Goal: Obtain resource: Download file/media

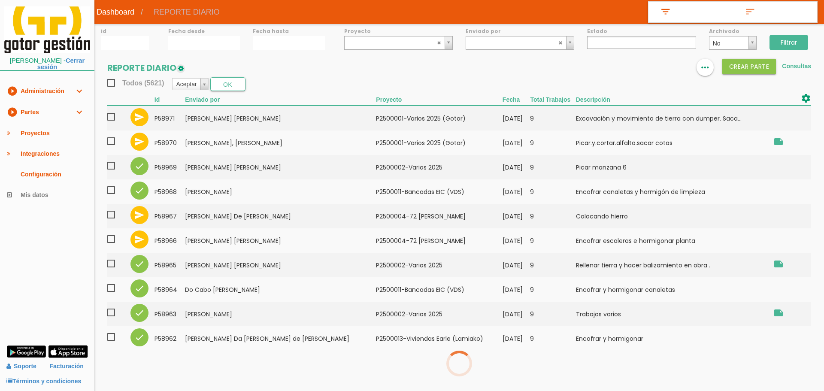
select select
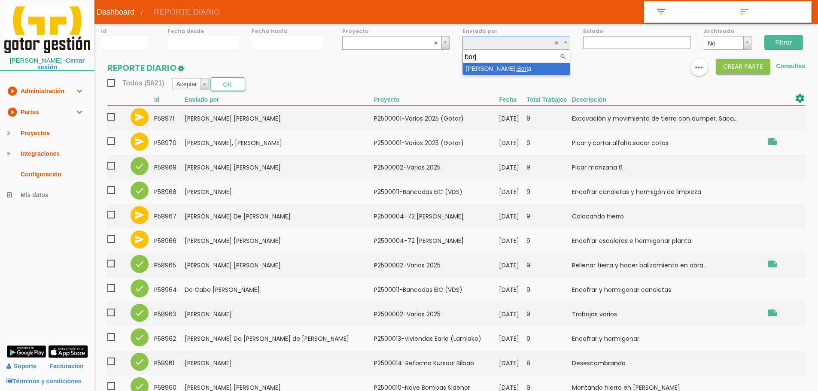
type input "borja"
select select "97"
click at [776, 49] on input "Filtrar" at bounding box center [783, 42] width 39 height 15
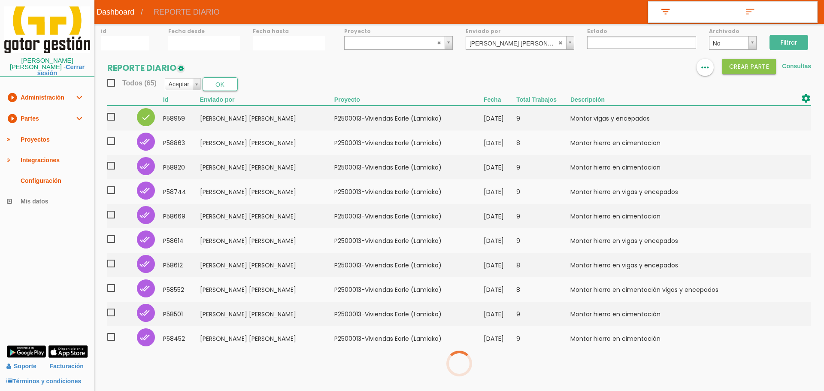
select select
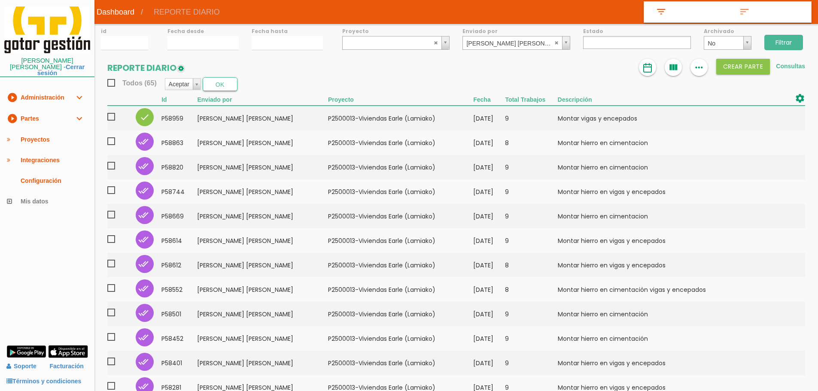
click at [788, 65] on link "Consultas" at bounding box center [790, 66] width 29 height 7
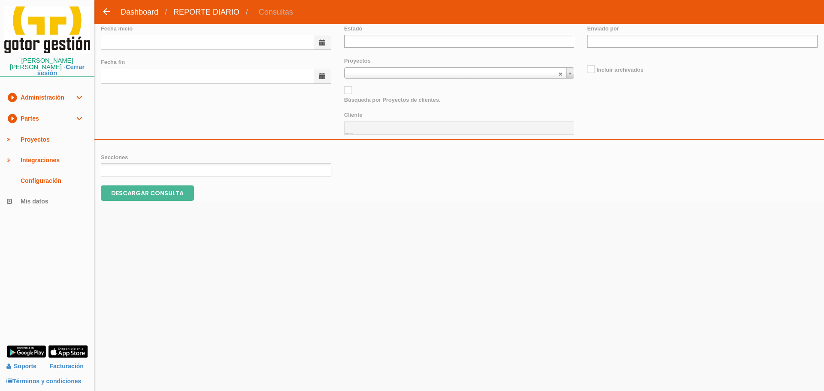
click at [146, 40] on input "text" at bounding box center [207, 42] width 213 height 15
type input "01/08/2025"
type input "31/08/2025"
type input "p"
type input "pa"
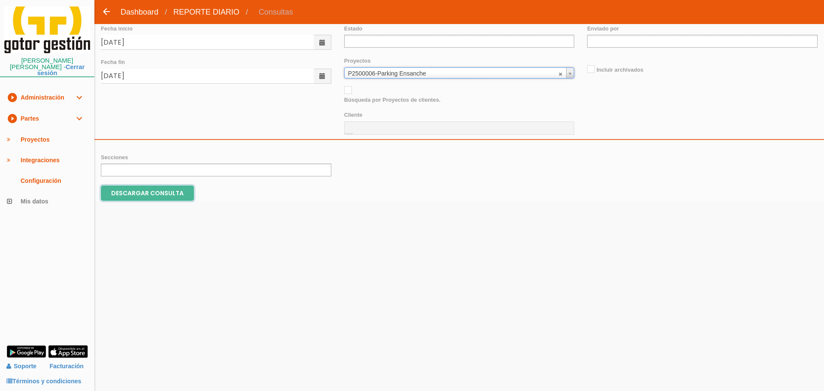
click at [152, 192] on input "DESCARGAR CONSULTA" at bounding box center [147, 193] width 93 height 15
click at [560, 72] on abbr at bounding box center [561, 73] width 5 height 5
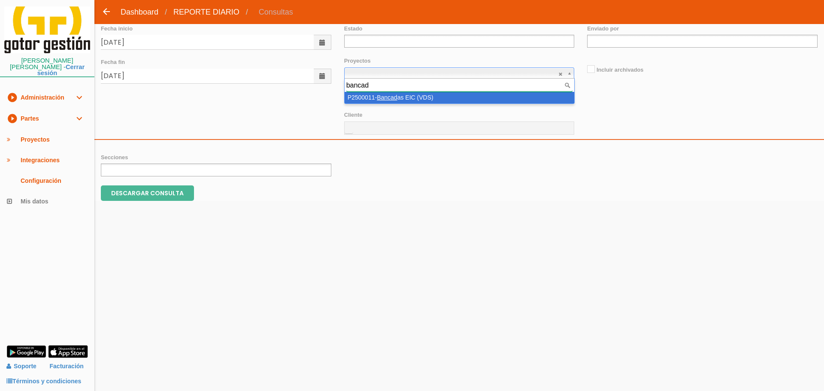
type input "bancada"
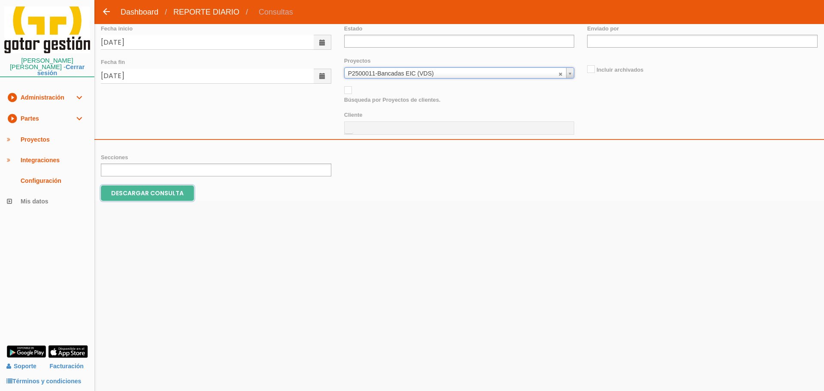
click at [122, 198] on input "DESCARGAR CONSULTA" at bounding box center [147, 193] width 93 height 15
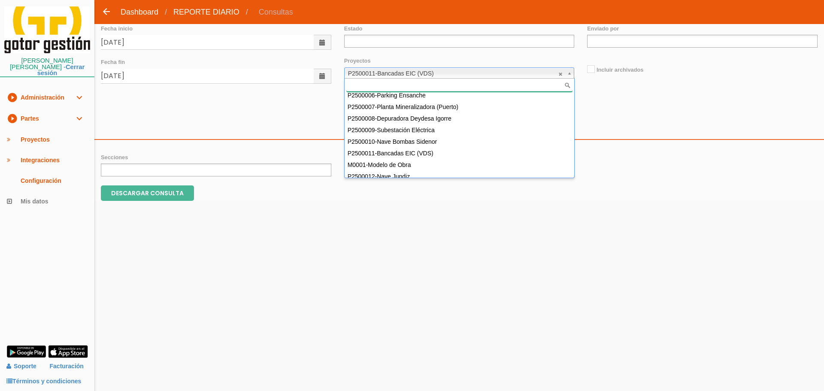
scroll to position [961, 0]
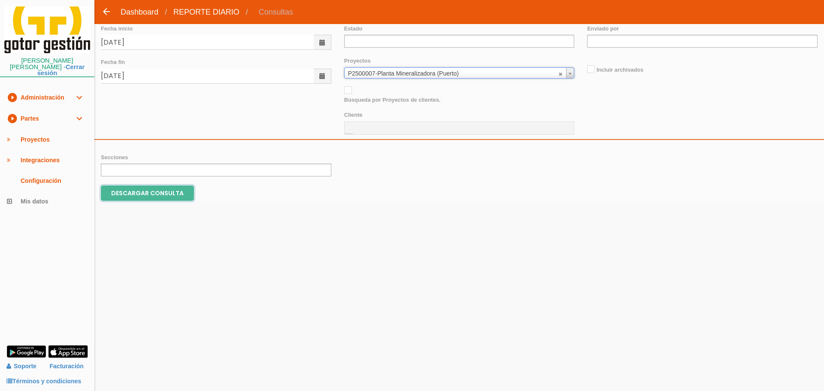
click at [173, 194] on input "DESCARGAR CONSULTA" at bounding box center [147, 193] width 93 height 15
click at [30, 116] on link "play_circle_filled Partes expand_more" at bounding box center [47, 118] width 94 height 21
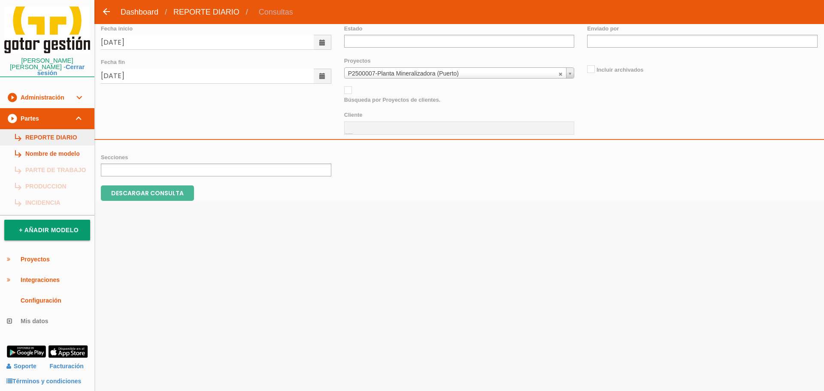
click at [52, 138] on link "subdirectory_arrow_right REPORTE DIARIO" at bounding box center [47, 137] width 94 height 16
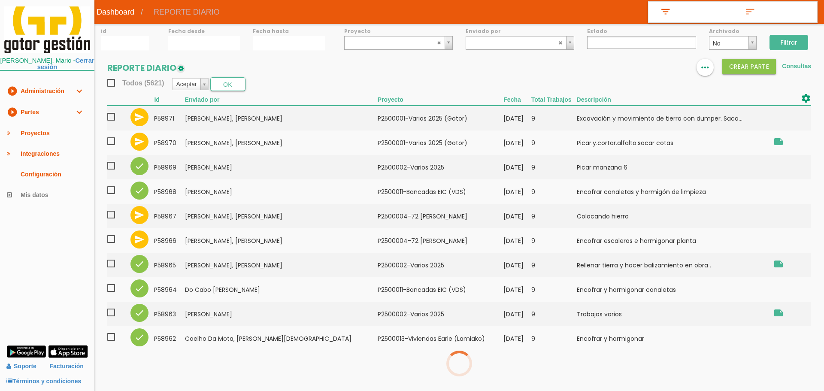
select select
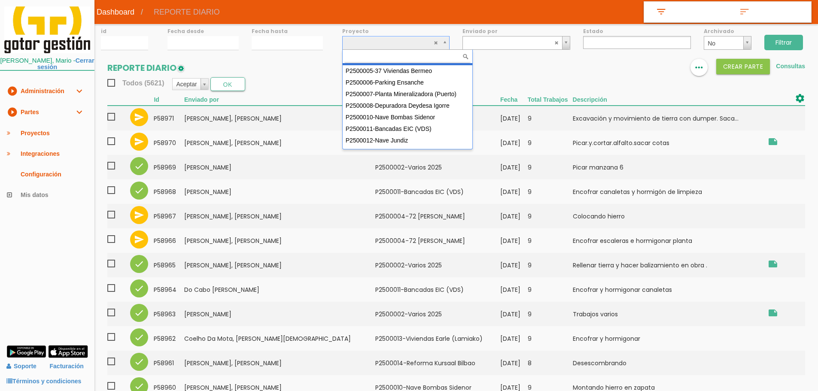
scroll to position [76, 0]
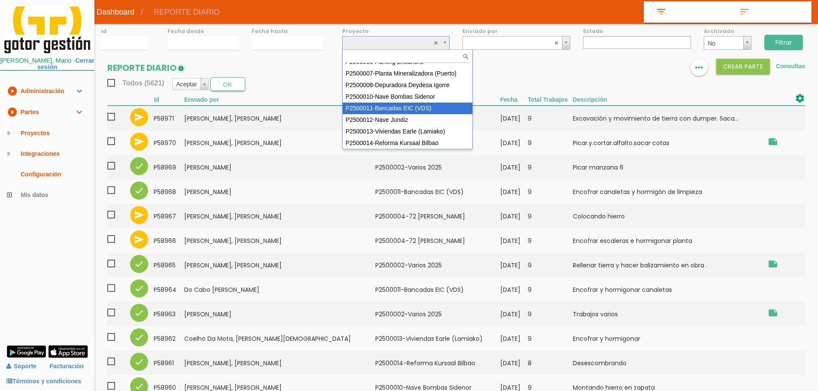
select select "93"
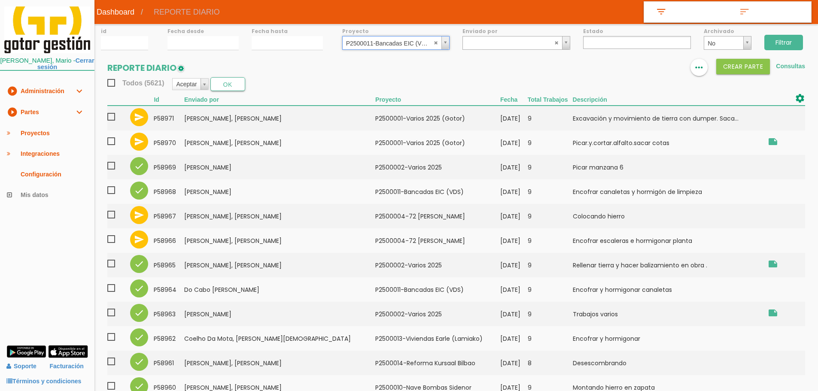
click at [786, 43] on input "Filtrar" at bounding box center [783, 42] width 39 height 15
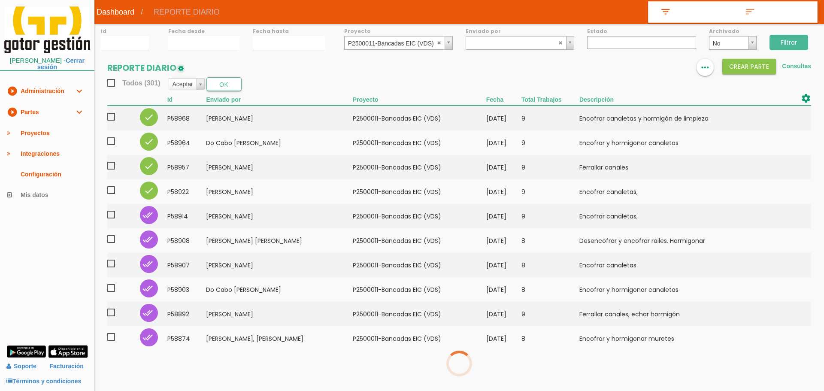
select select
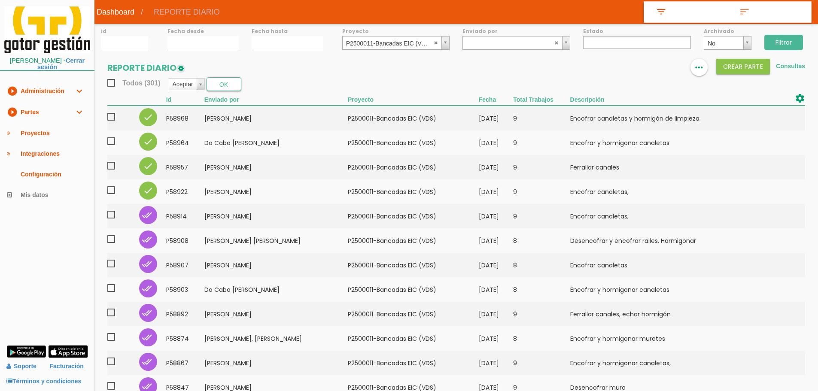
click at [55, 109] on link "play_circle_filled Partes expand_more" at bounding box center [47, 112] width 94 height 21
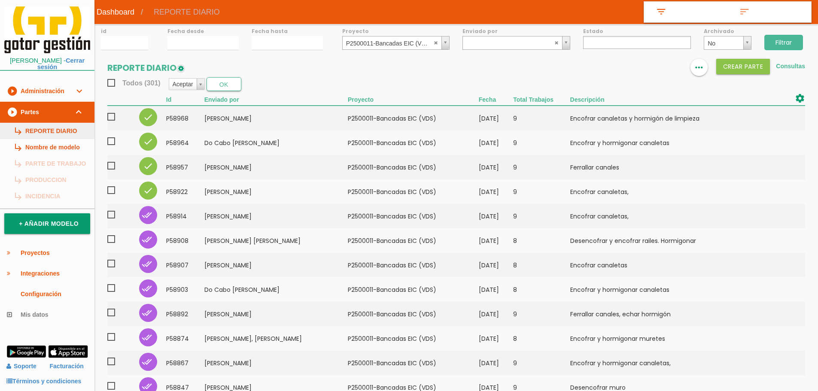
click at [53, 126] on link "subdirectory_arrow_right REPORTE DIARIO" at bounding box center [47, 131] width 94 height 16
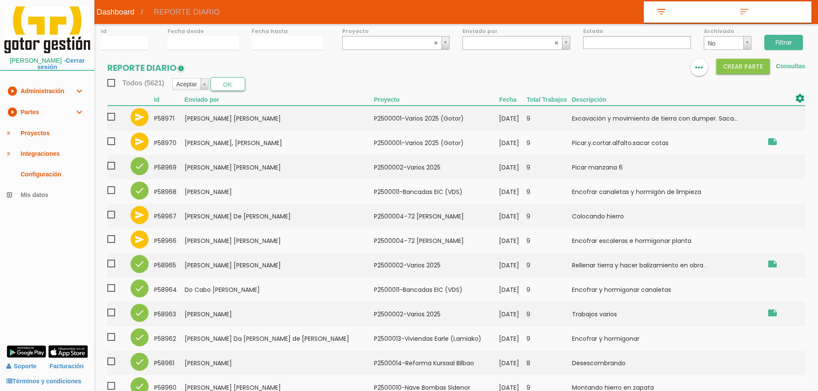
select select
click at [791, 66] on link "Consultas" at bounding box center [790, 66] width 29 height 7
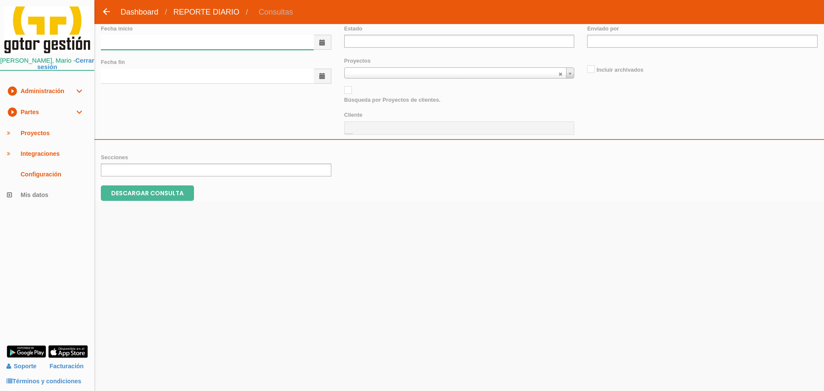
click at [180, 43] on input "text" at bounding box center [207, 42] width 213 height 15
type input "[DATE]"
type input "31/08/2025"
type input "k"
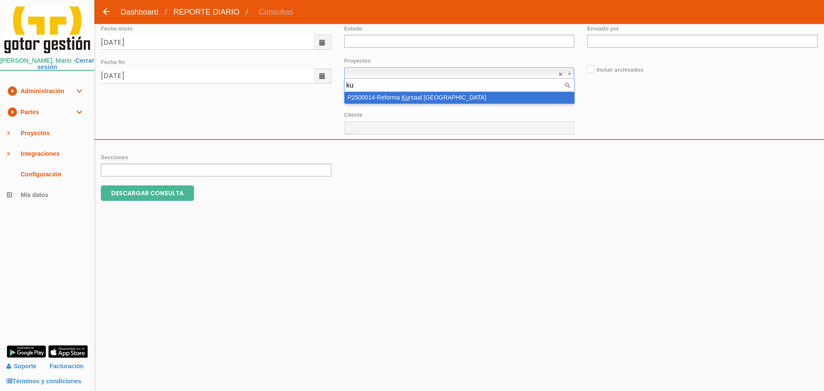
type input "kur"
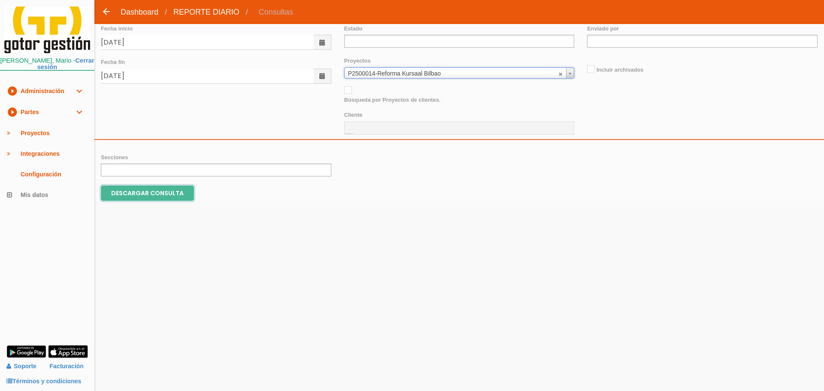
click at [183, 192] on input "DESCARGAR CONSULTA" at bounding box center [147, 193] width 93 height 15
drag, startPoint x: 22, startPoint y: 106, endPoint x: 23, endPoint y: 115, distance: 8.2
click at [22, 108] on link "play_circle_filled Partes expand_more" at bounding box center [47, 112] width 94 height 21
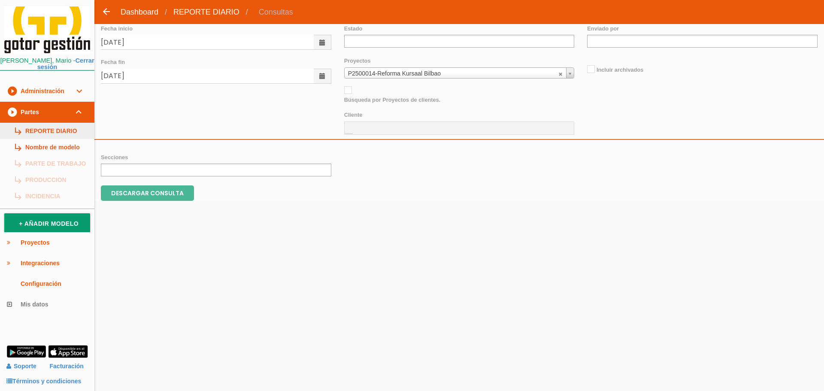
click at [27, 128] on link "subdirectory_arrow_right REPORTE DIARIO" at bounding box center [47, 131] width 94 height 16
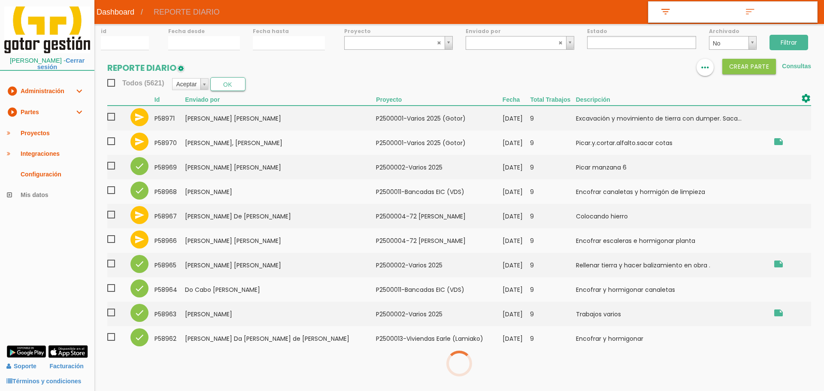
select select
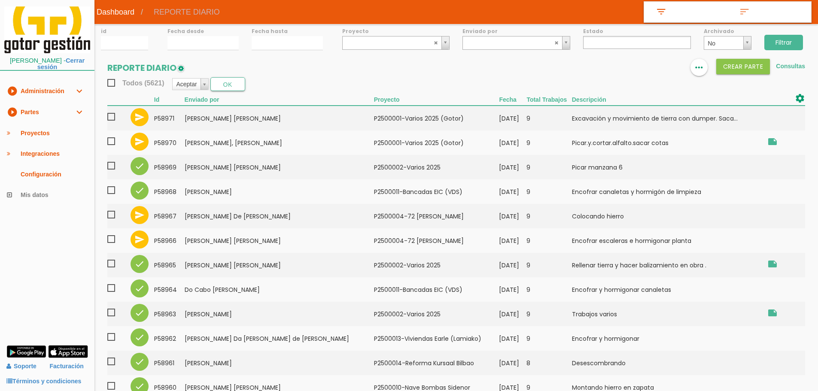
click at [30, 111] on link "play_circle_filled Partes expand_more" at bounding box center [47, 112] width 94 height 21
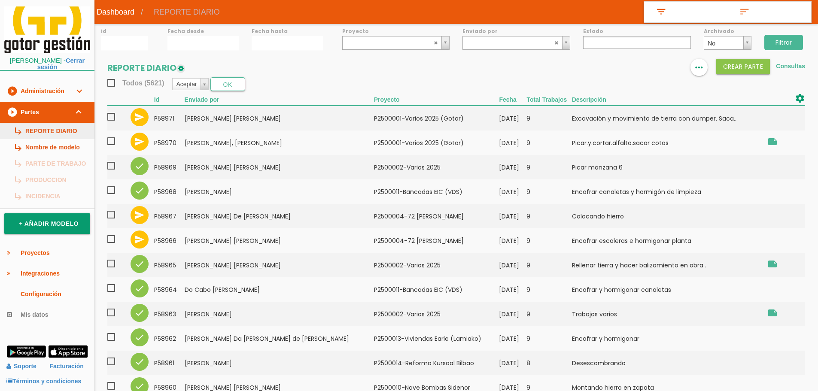
click at [39, 129] on link "subdirectory_arrow_right REPORTE DIARIO" at bounding box center [47, 131] width 94 height 16
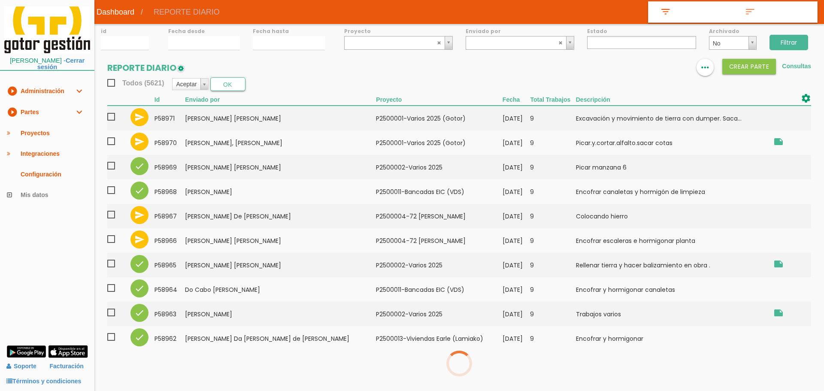
select select
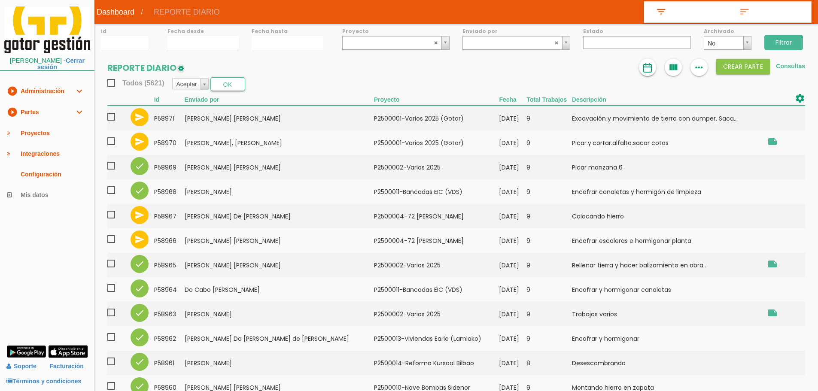
click at [645, 69] on img at bounding box center [647, 68] width 10 height 10
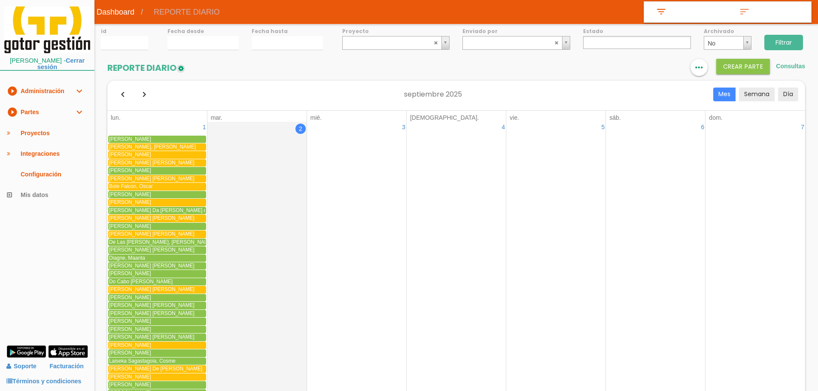
drag, startPoint x: 31, startPoint y: 116, endPoint x: 39, endPoint y: 121, distance: 9.1
click at [31, 116] on link "play_circle_filled Partes expand_more" at bounding box center [47, 112] width 94 height 21
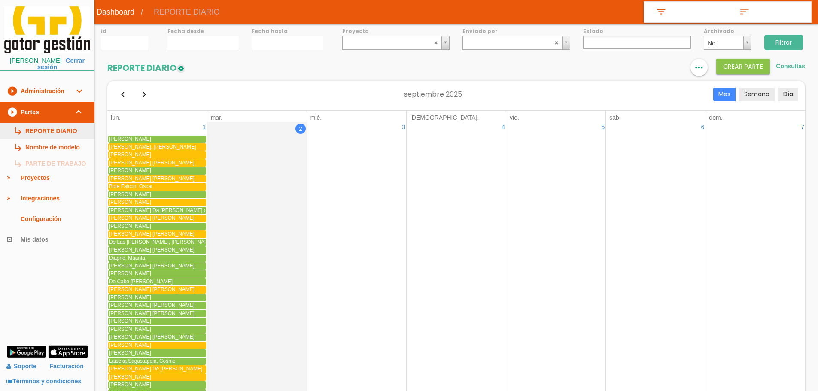
click at [49, 137] on link "subdirectory_arrow_right REPORTE DIARIO" at bounding box center [47, 131] width 94 height 16
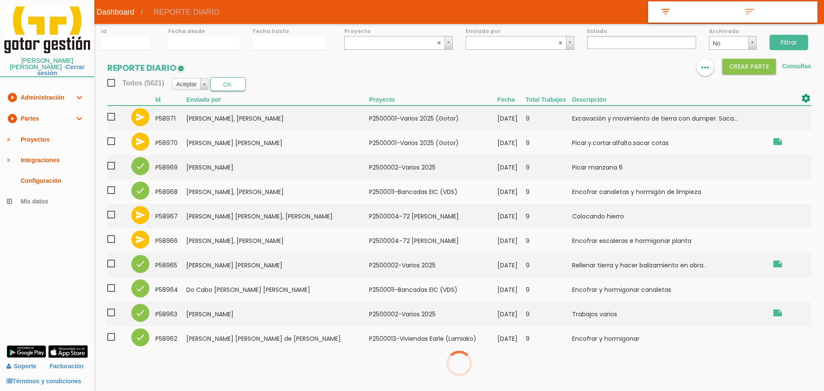
select select
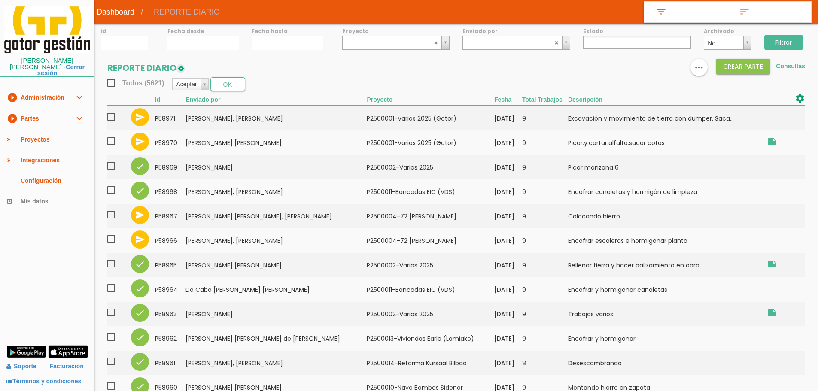
click at [648, 61] on link at bounding box center [647, 67] width 17 height 17
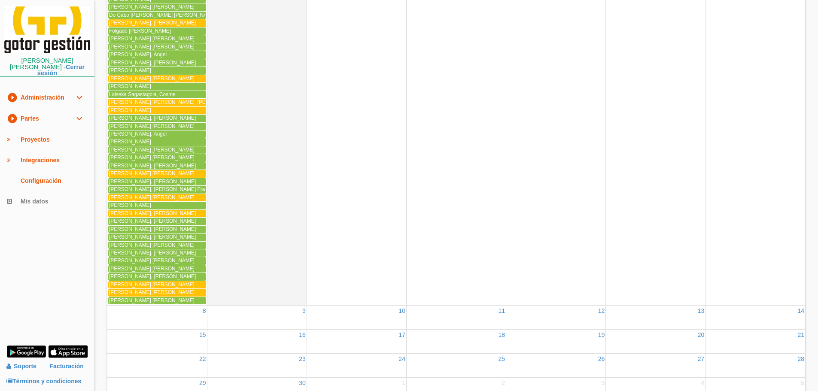
scroll to position [284, 0]
